Goal: Information Seeking & Learning: Learn about a topic

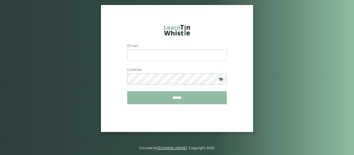
type input "**********"
click at [175, 96] on input "******" at bounding box center [177, 97] width 100 height 13
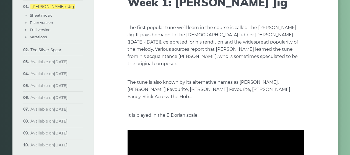
scroll to position [55, 0]
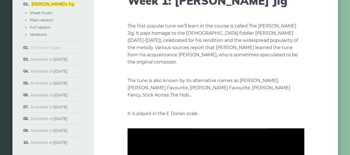
click at [55, 48] on link "The Silver Spear" at bounding box center [45, 47] width 31 height 5
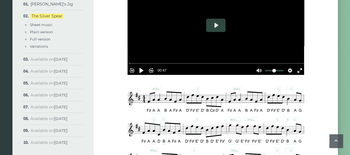
scroll to position [221, 0]
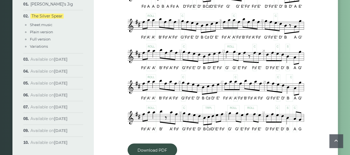
scroll to position [415, 0]
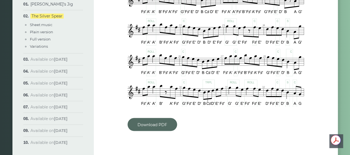
click at [155, 124] on link "Download PDF" at bounding box center [151, 124] width 49 height 13
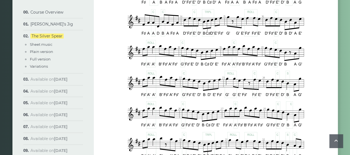
scroll to position [359, 0]
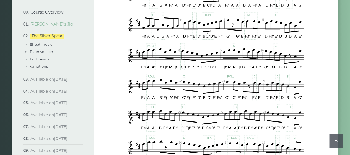
click at [44, 24] on link "Morisson’s Jig" at bounding box center [51, 24] width 43 height 5
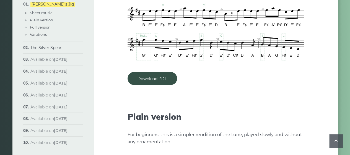
scroll to position [525, 0]
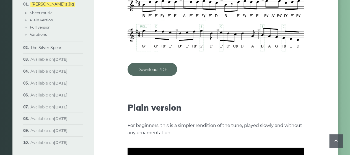
click at [145, 63] on link "Download PDF" at bounding box center [151, 69] width 49 height 13
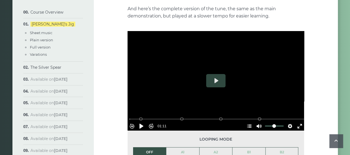
scroll to position [691, 0]
